Goal: Information Seeking & Learning: Learn about a topic

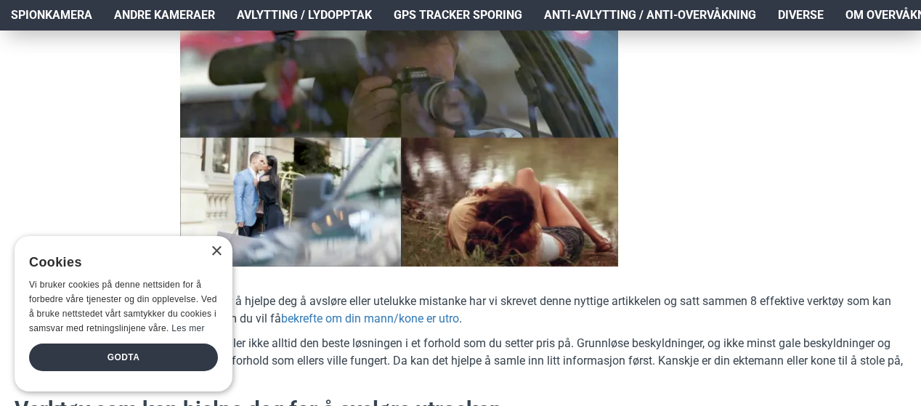
scroll to position [273, 0]
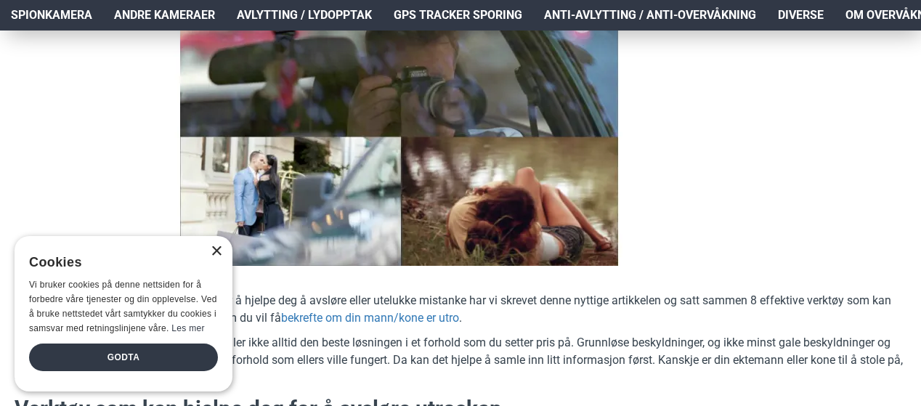
click at [219, 251] on div "×" at bounding box center [216, 251] width 11 height 11
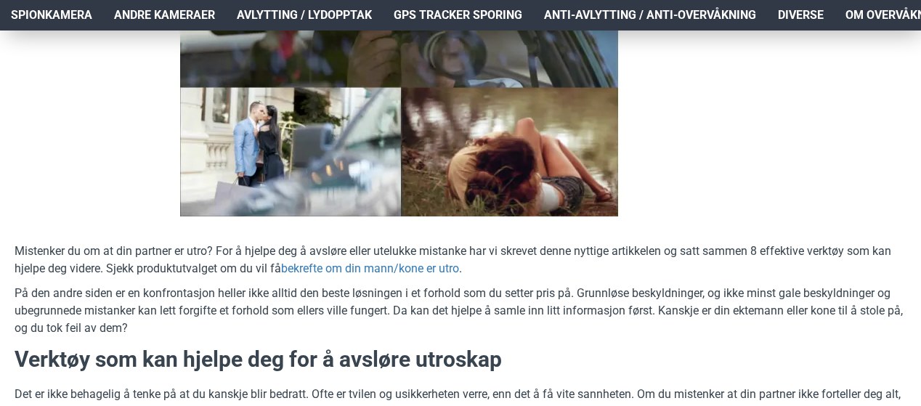
scroll to position [324, 0]
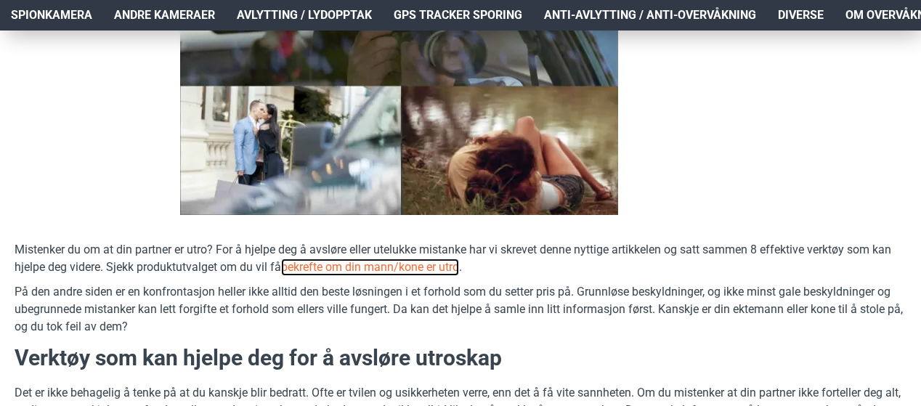
click at [383, 266] on link "bekrefte om din mann/kone er utro" at bounding box center [370, 266] width 178 height 17
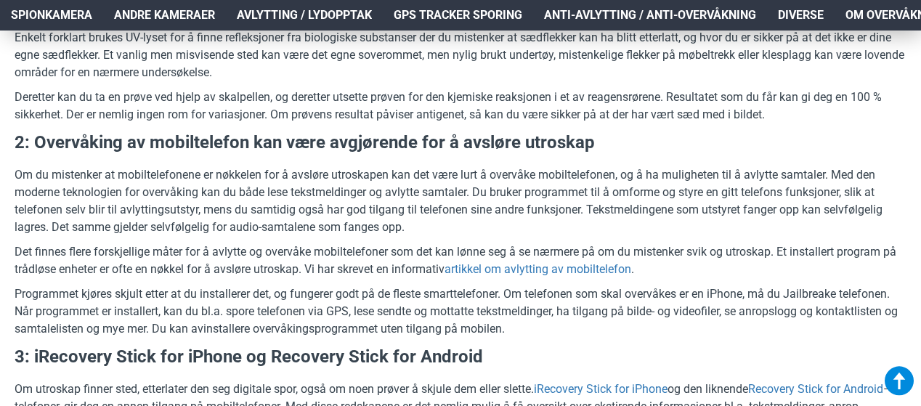
scroll to position [1522, 0]
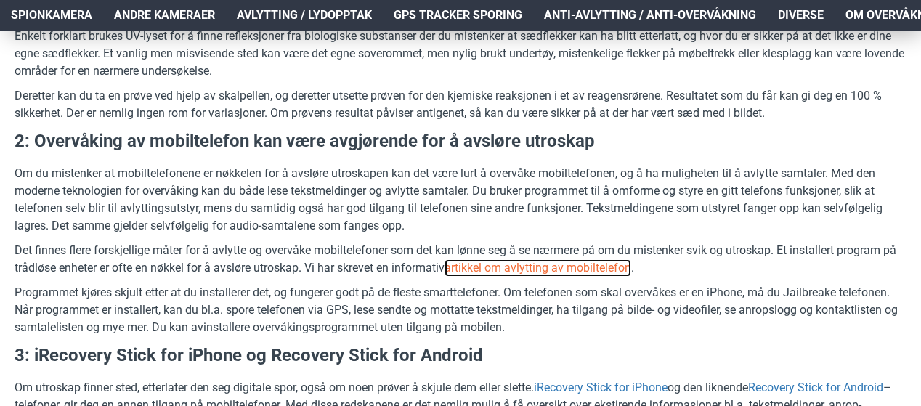
click at [577, 264] on link "artikkel om avlytting av mobiltelefon" at bounding box center [537, 267] width 187 height 17
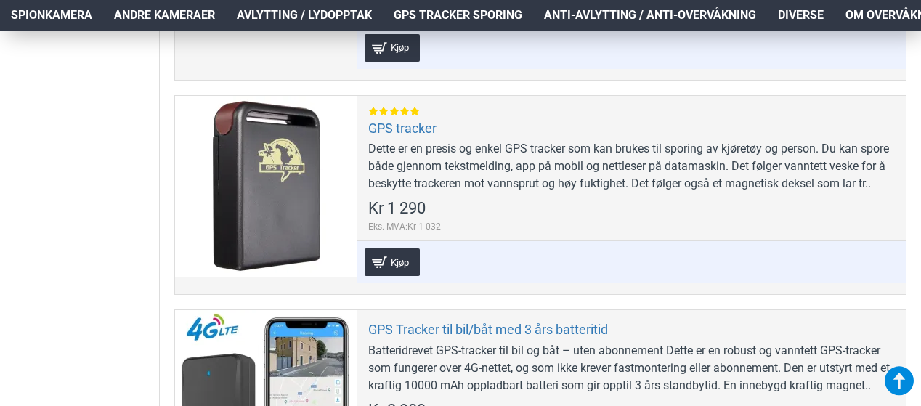
scroll to position [1063, 0]
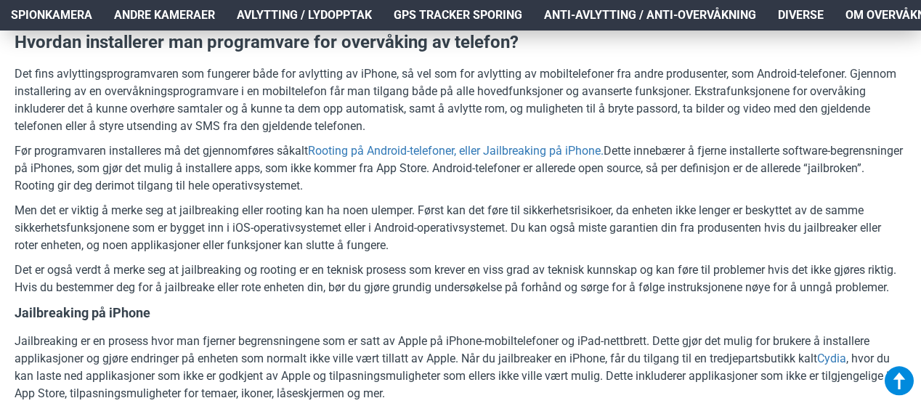
scroll to position [819, 0]
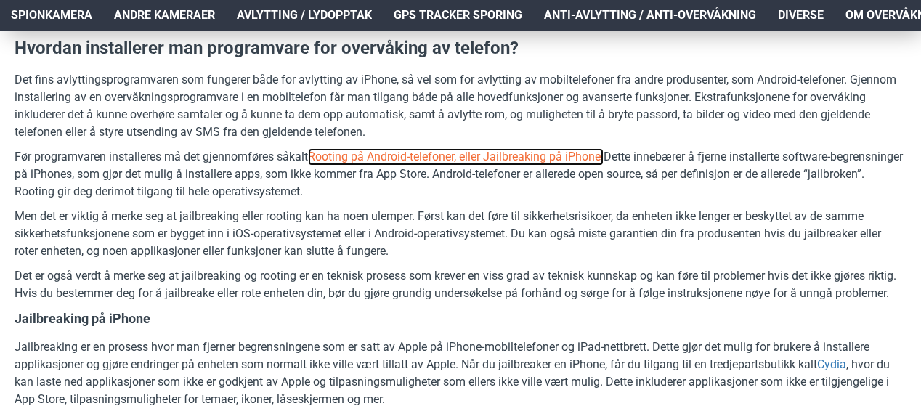
click at [589, 151] on link "Rooting på Android-telefoner, eller Jailbreaking på iPhone." at bounding box center [456, 156] width 296 height 17
